Goal: Task Accomplishment & Management: Manage account settings

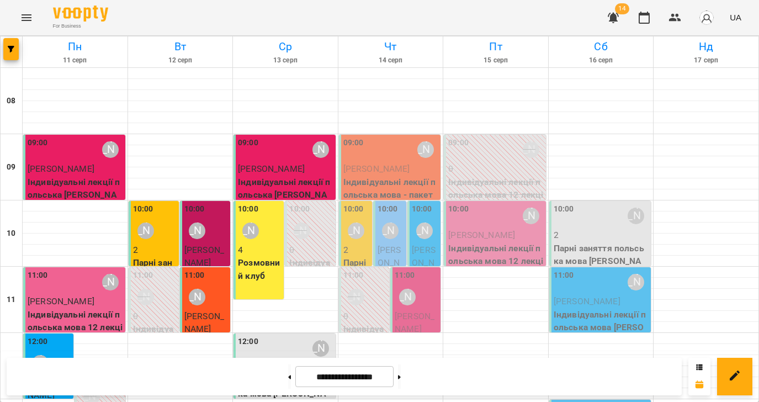
scroll to position [227, 0]
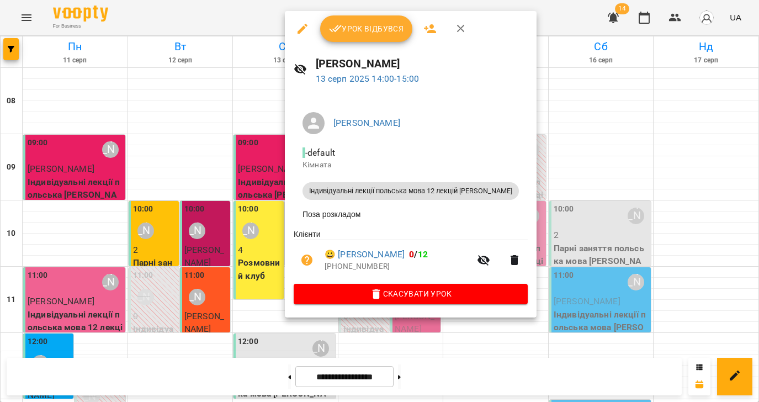
click at [346, 29] on span "Урок відбувся" at bounding box center [366, 28] width 75 height 13
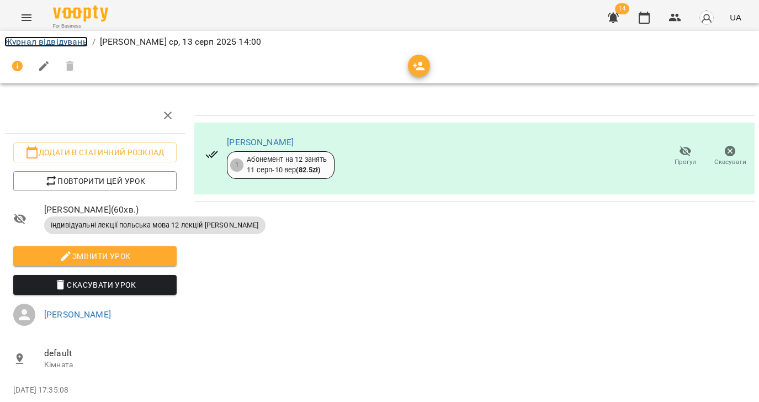
click at [46, 44] on link "Журнал відвідувань" at bounding box center [45, 41] width 83 height 10
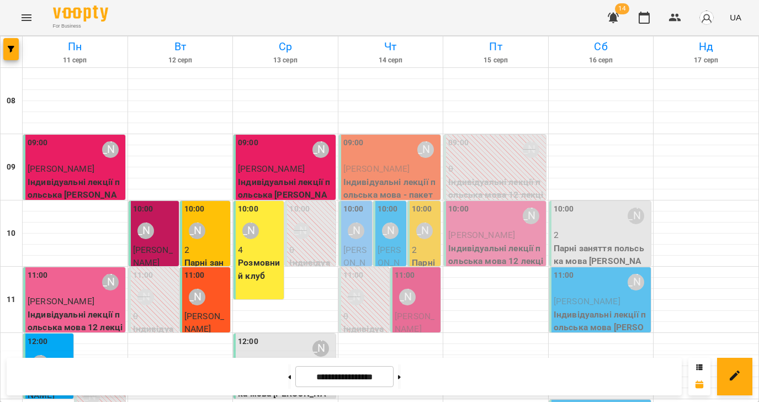
scroll to position [384, 0]
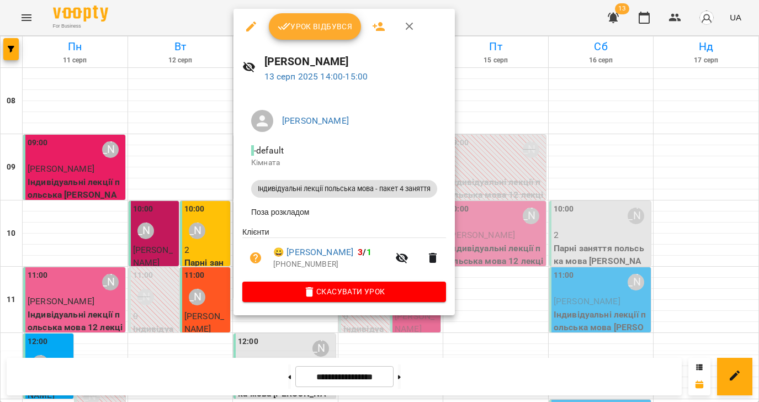
click at [337, 30] on span "Урок відбувся" at bounding box center [315, 26] width 75 height 13
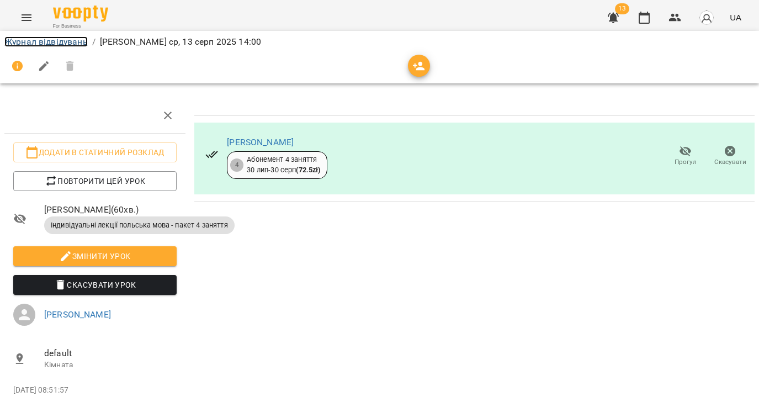
click at [40, 41] on link "Журнал відвідувань" at bounding box center [45, 41] width 83 height 10
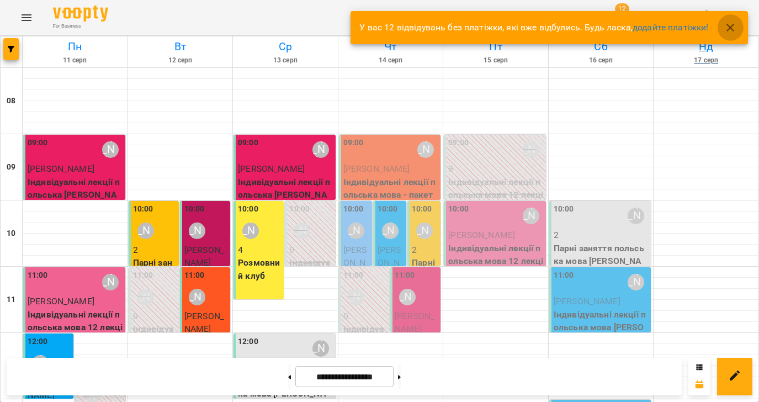
drag, startPoint x: 733, startPoint y: 26, endPoint x: 669, endPoint y: 55, distance: 70.4
click at [733, 26] on icon "button" at bounding box center [730, 27] width 13 height 13
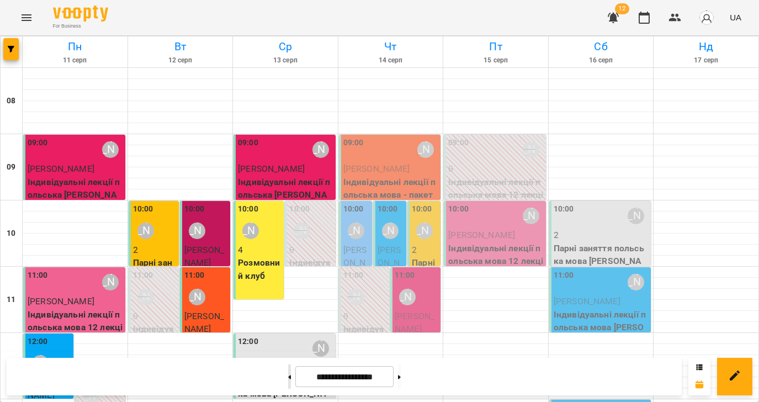
click at [288, 377] on button at bounding box center [289, 376] width 3 height 24
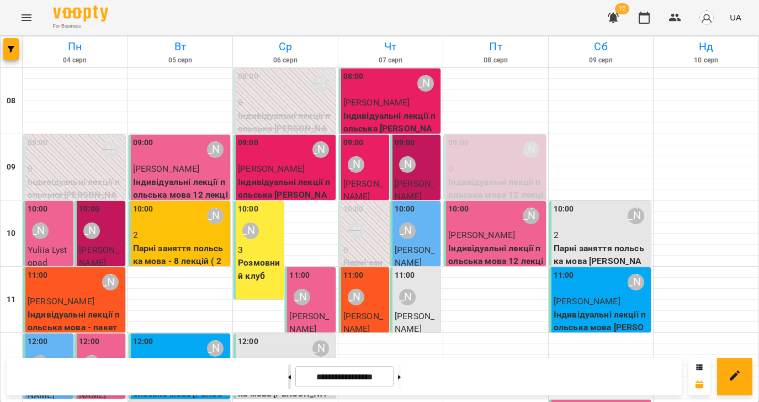
click at [288, 377] on icon at bounding box center [289, 377] width 3 height 4
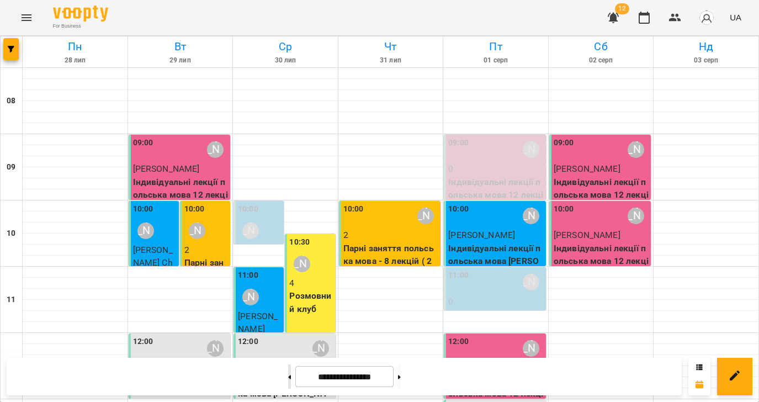
click at [288, 376] on button at bounding box center [289, 376] width 3 height 24
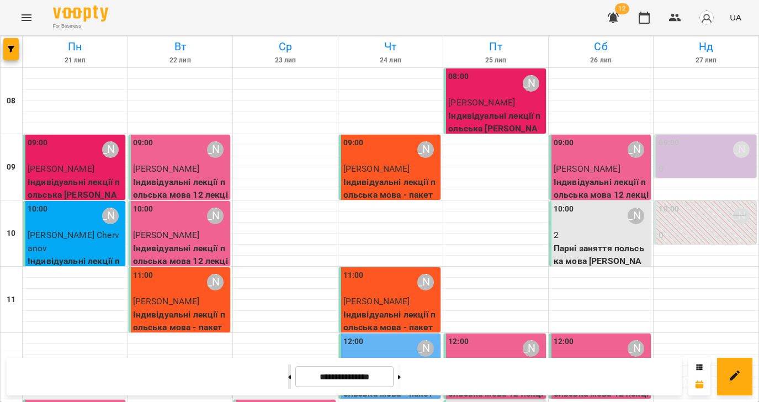
click at [288, 376] on button at bounding box center [289, 376] width 3 height 24
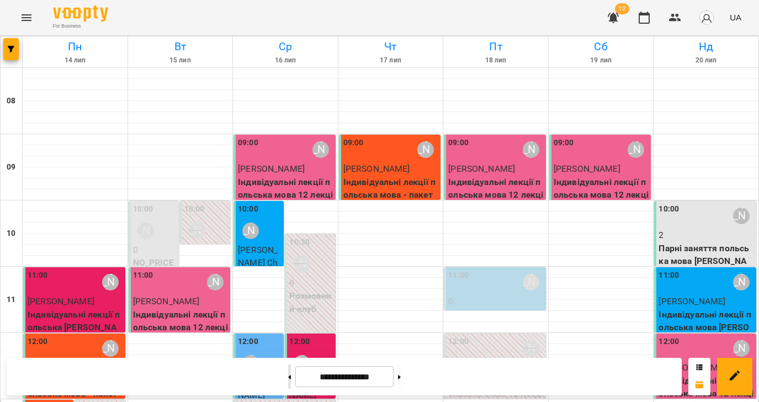
click at [288, 376] on button at bounding box center [289, 376] width 3 height 24
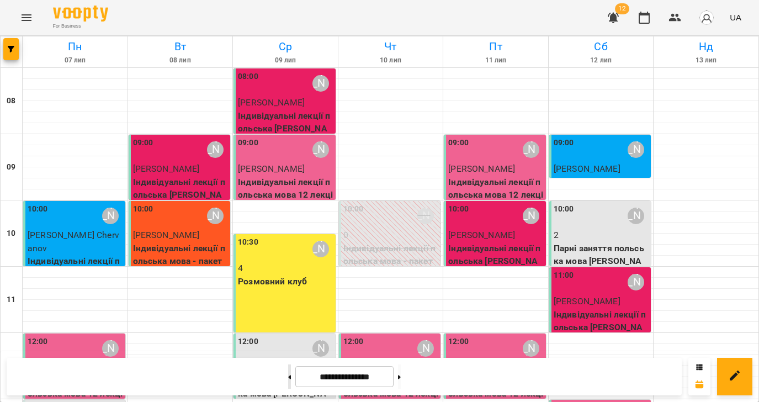
click at [288, 376] on button at bounding box center [289, 376] width 3 height 24
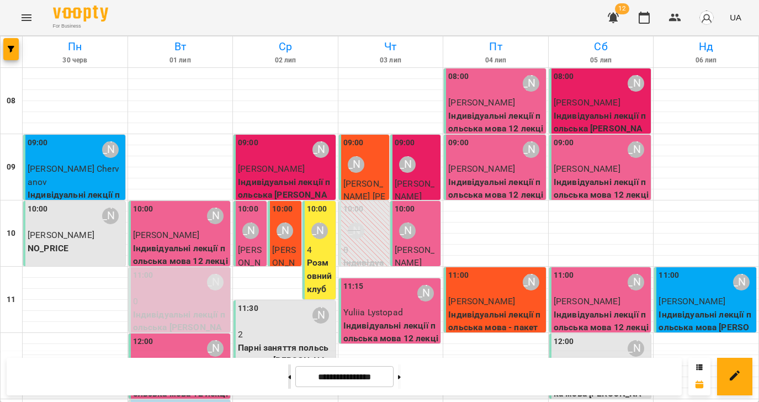
click at [288, 378] on icon at bounding box center [289, 377] width 3 height 4
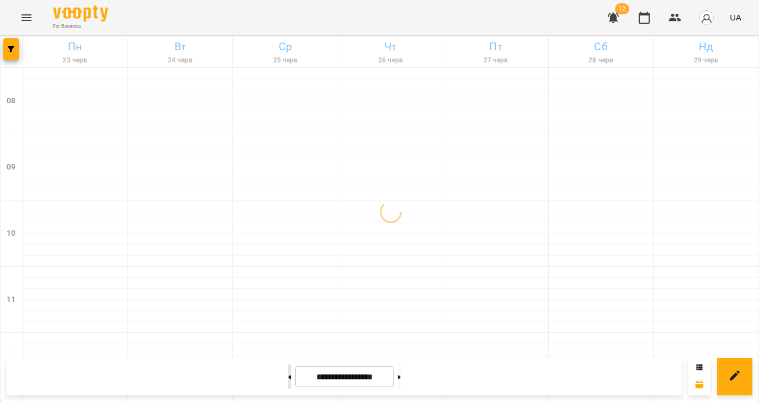
click at [288, 378] on icon at bounding box center [289, 377] width 3 height 4
type input "**********"
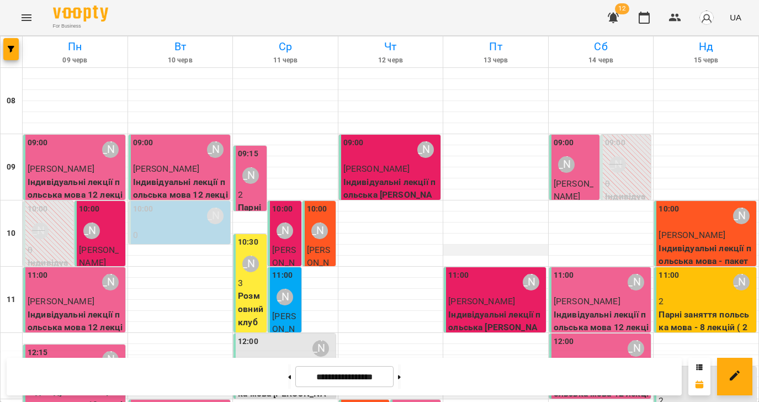
scroll to position [511, 0]
click at [20, 17] on icon "Menu" at bounding box center [26, 17] width 13 height 13
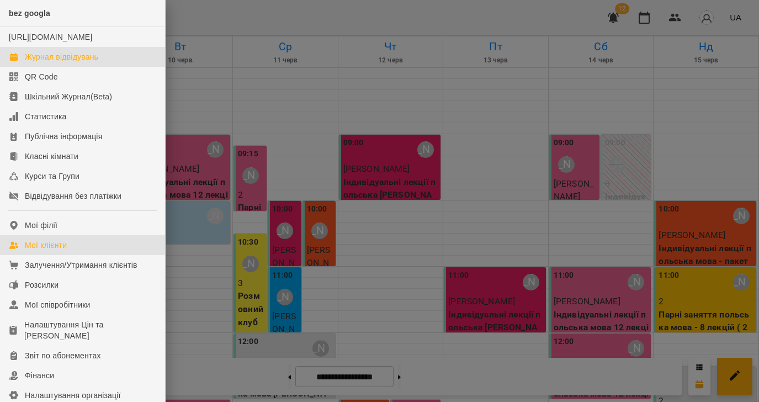
click at [56, 251] on div "Мої клієнти" at bounding box center [46, 245] width 42 height 11
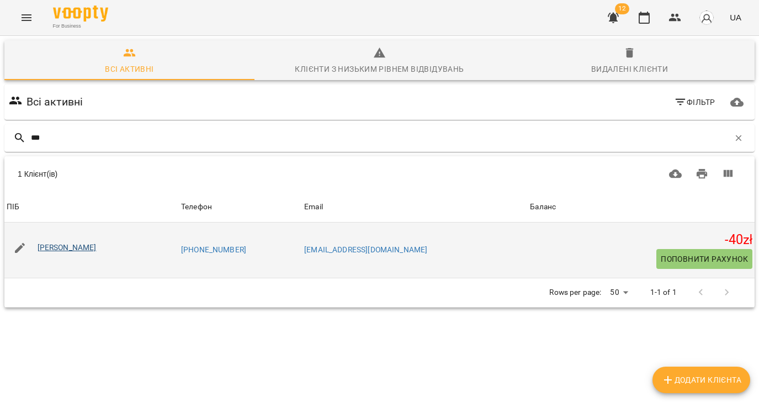
type input "***"
click at [66, 248] on link "[PERSON_NAME]" at bounding box center [67, 247] width 59 height 9
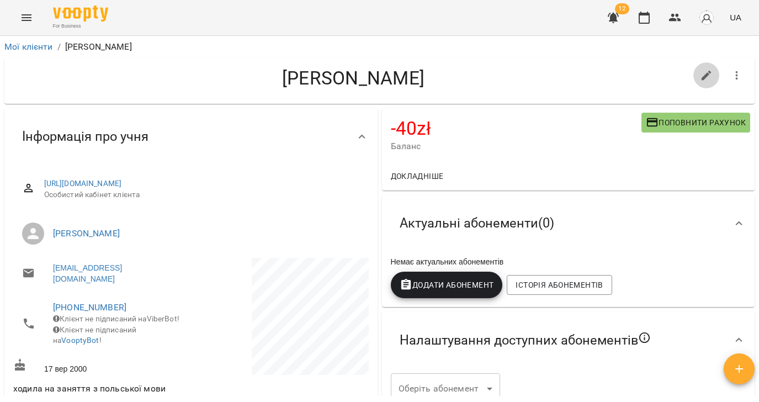
click at [708, 79] on icon "button" at bounding box center [706, 75] width 13 height 13
select select "**"
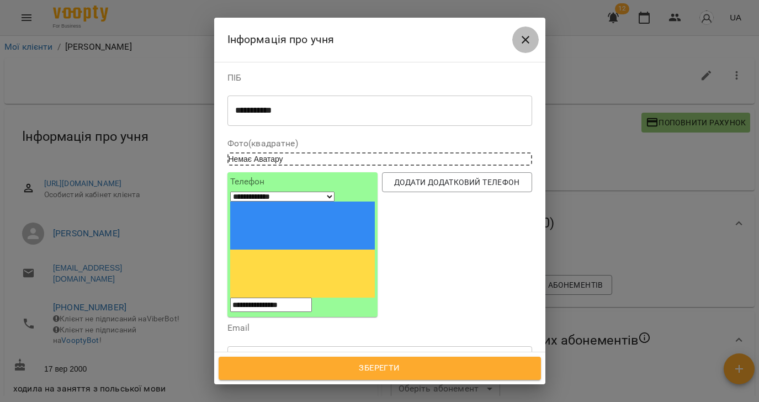
drag, startPoint x: 525, startPoint y: 39, endPoint x: 541, endPoint y: 71, distance: 36.3
click at [525, 39] on icon "Close" at bounding box center [526, 40] width 8 height 8
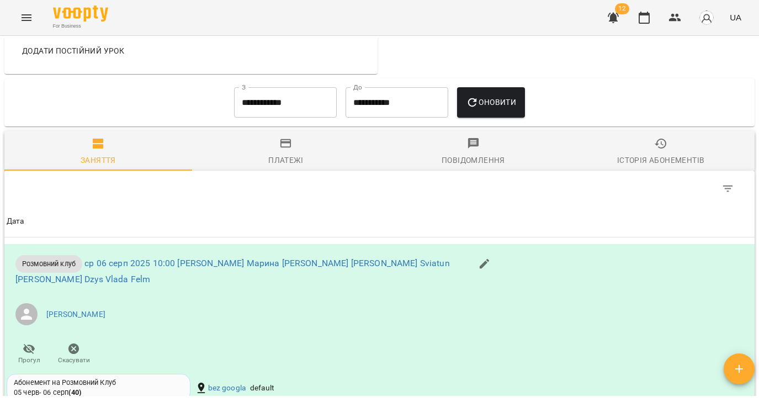
click at [669, 147] on span "Історія абонементів" at bounding box center [661, 152] width 174 height 30
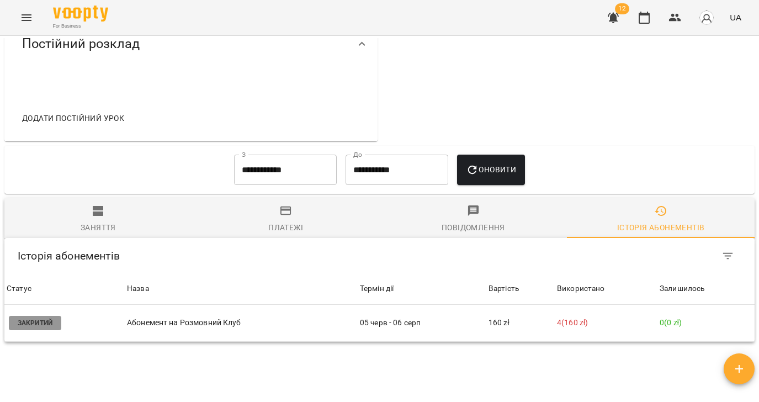
scroll to position [599, 0]
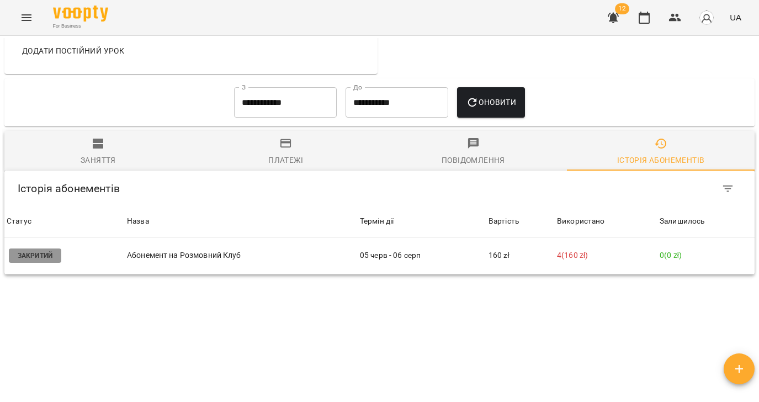
click at [285, 101] on input "**********" at bounding box center [285, 102] width 103 height 31
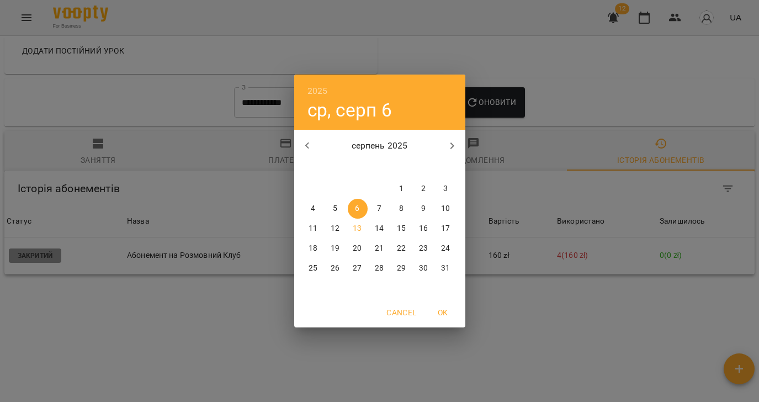
click at [301, 146] on icon "button" at bounding box center [307, 145] width 13 height 13
click at [299, 146] on button "button" at bounding box center [307, 146] width 27 height 27
click at [355, 229] on p "11" at bounding box center [357, 228] width 9 height 11
type input "**********"
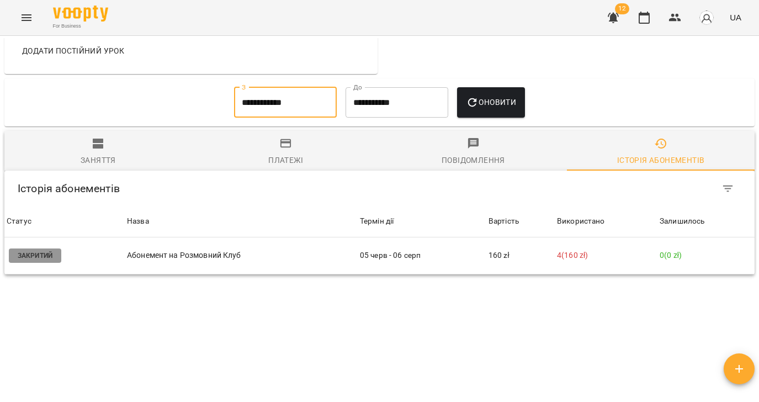
click at [107, 146] on span "Заняття" at bounding box center [98, 152] width 174 height 30
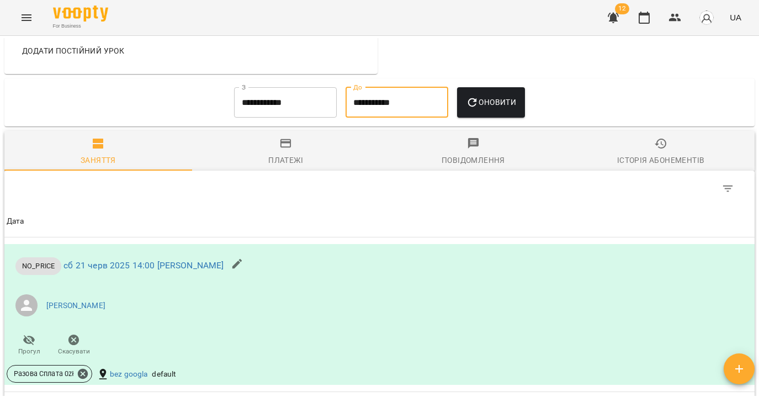
click at [402, 99] on input "**********" at bounding box center [397, 102] width 103 height 31
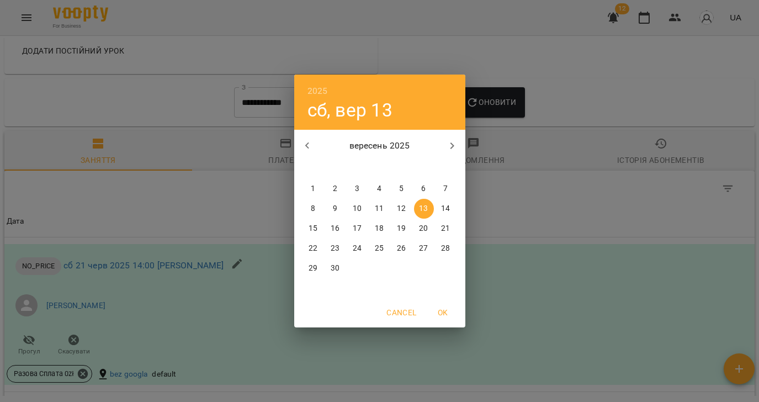
click at [308, 144] on icon "button" at bounding box center [307, 145] width 4 height 7
drag, startPoint x: 357, startPoint y: 230, endPoint x: 396, endPoint y: 118, distance: 119.3
click at [357, 230] on p "13" at bounding box center [357, 228] width 9 height 11
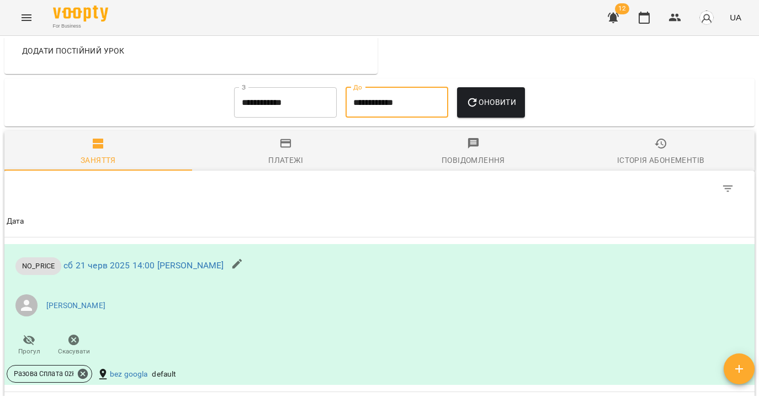
type input "**********"
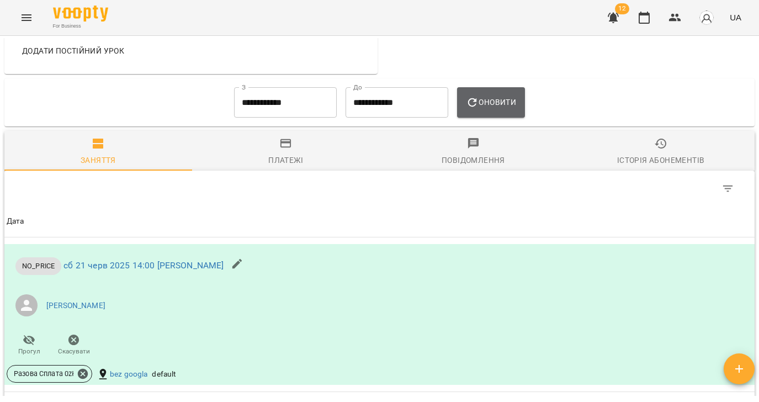
click at [511, 104] on span "Оновити" at bounding box center [491, 102] width 50 height 13
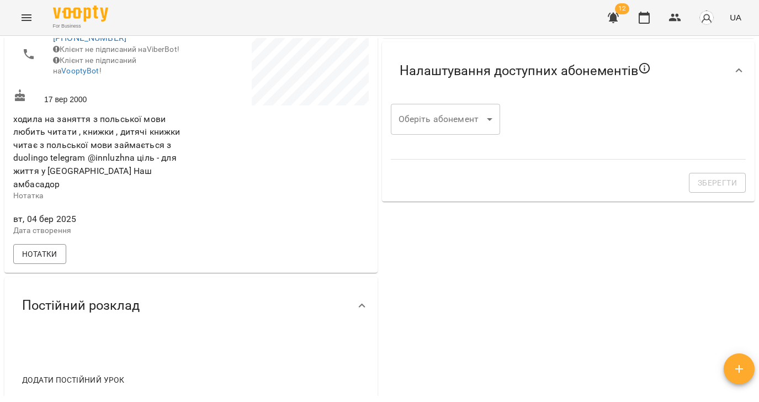
scroll to position [0, 0]
